Goal: Information Seeking & Learning: Learn about a topic

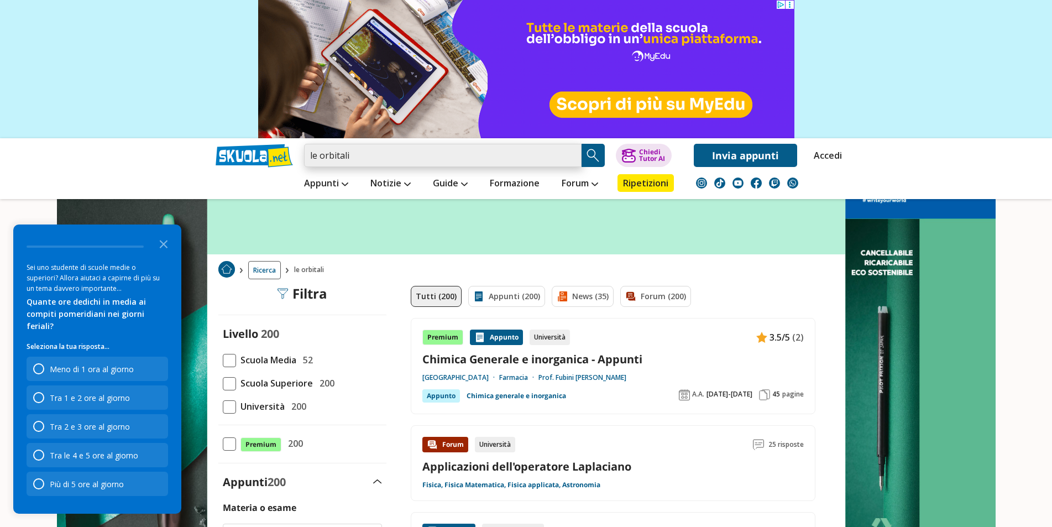
click at [427, 155] on input "le orbitali" at bounding box center [442, 155] width 277 height 23
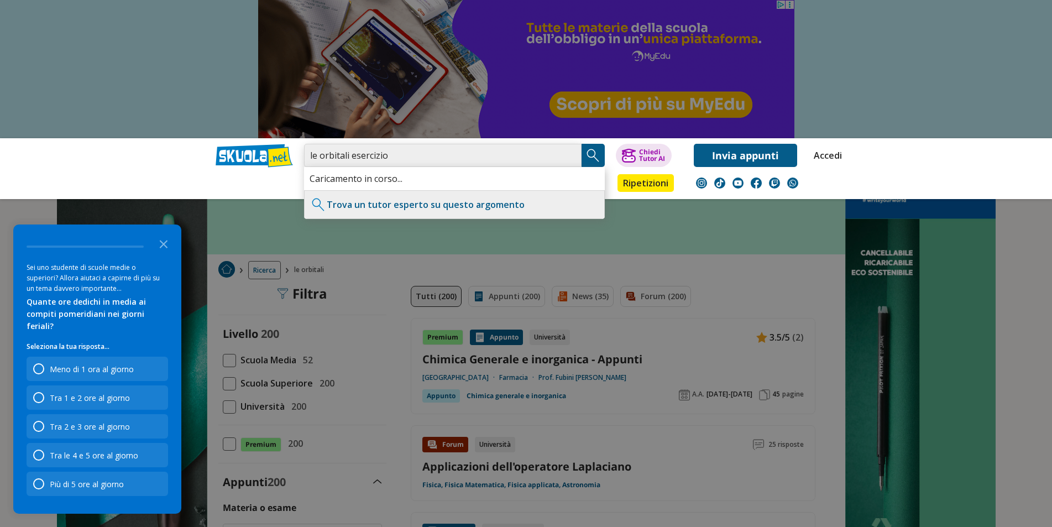
type input "le orbitali esercizio"
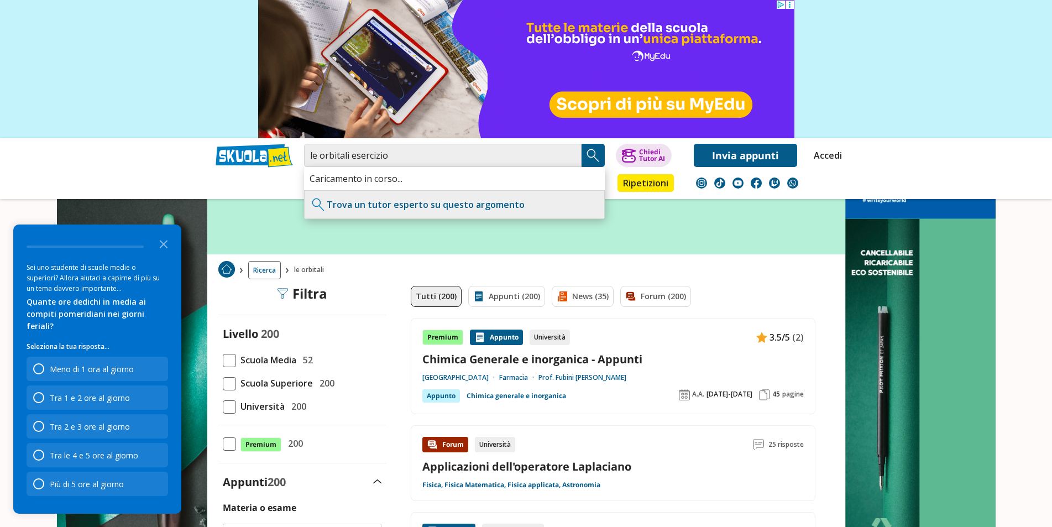
click at [599, 148] on img "Search Button" at bounding box center [593, 155] width 17 height 17
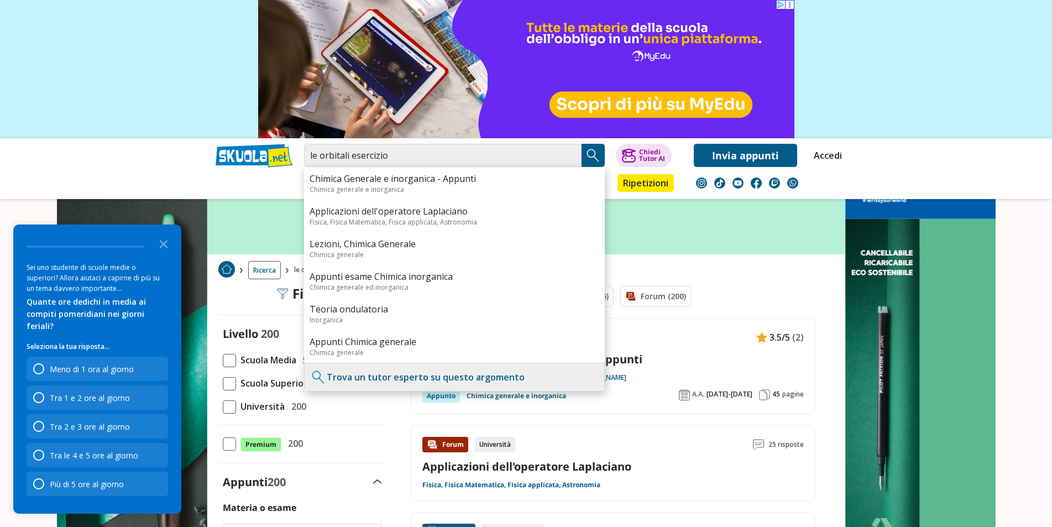
click at [591, 156] on img "Search Button" at bounding box center [593, 155] width 17 height 17
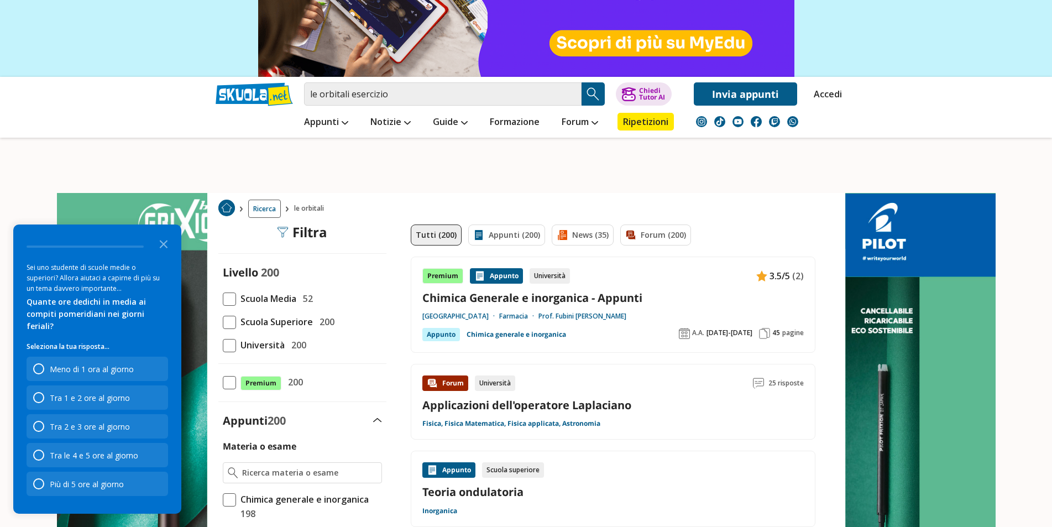
scroll to position [166, 0]
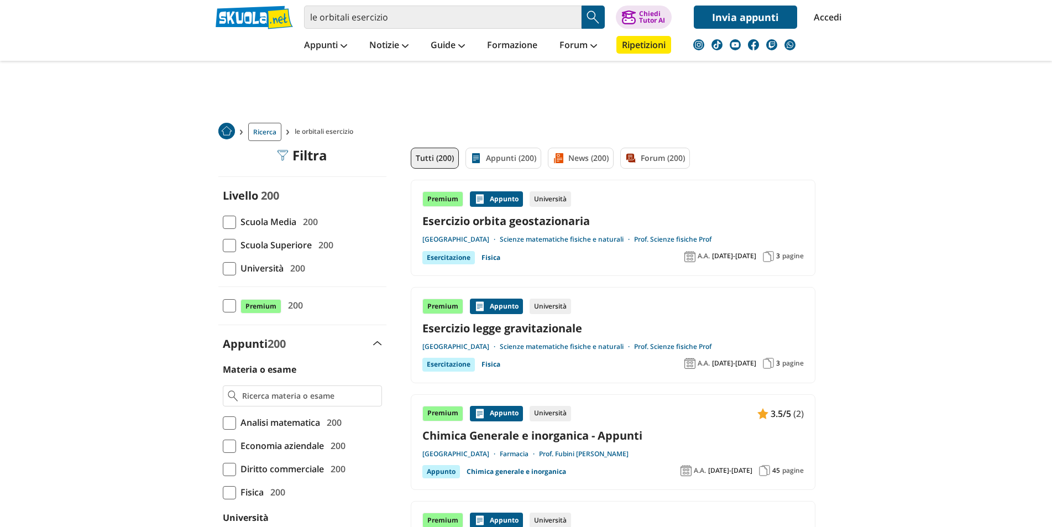
drag, startPoint x: 0, startPoint y: 0, endPoint x: 230, endPoint y: 224, distance: 321.6
click at [230, 224] on span at bounding box center [229, 222] width 13 height 13
click at [223, 222] on input "Scuola Media 200" at bounding box center [223, 222] width 0 height 0
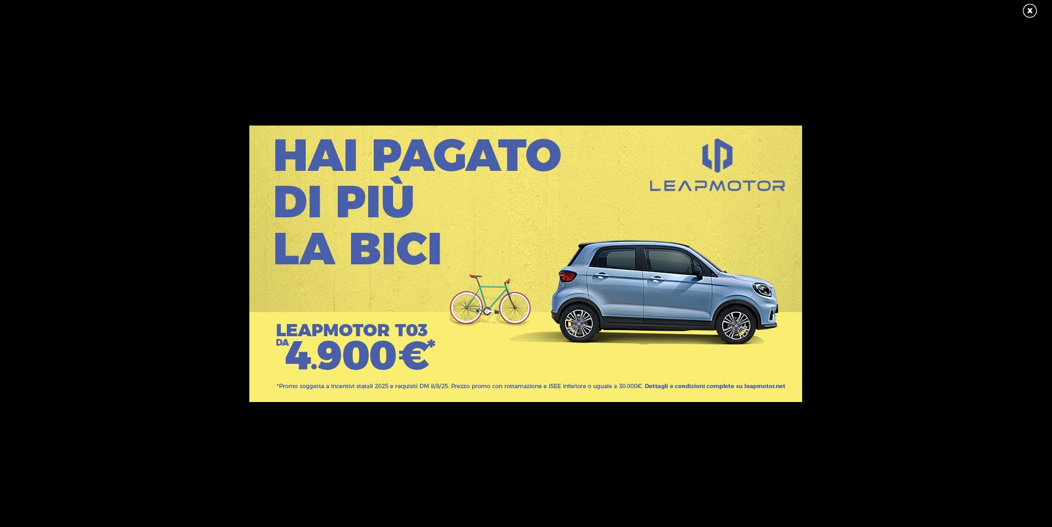
click at [1030, 17] on link at bounding box center [1035, 11] width 28 height 17
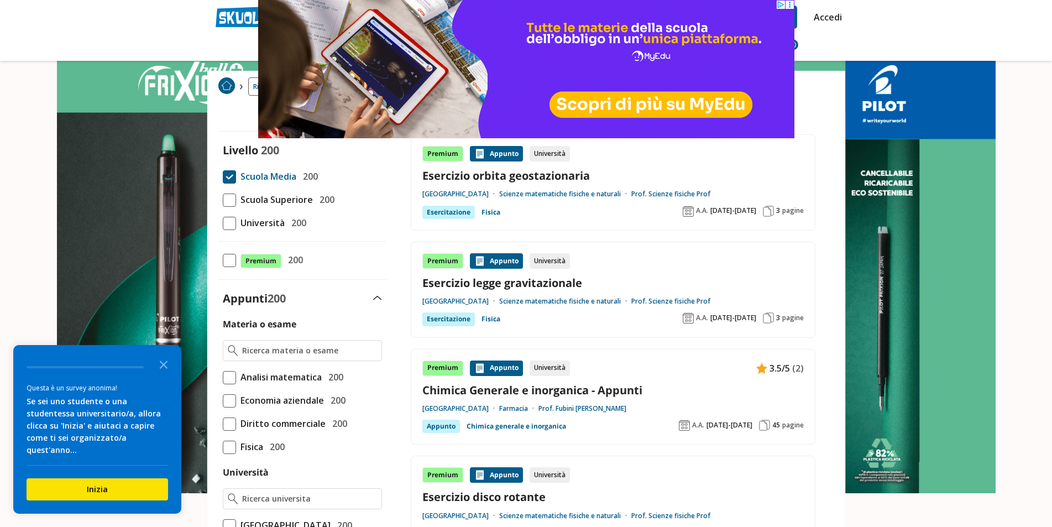
scroll to position [111, 0]
